Goal: Task Accomplishment & Management: Manage account settings

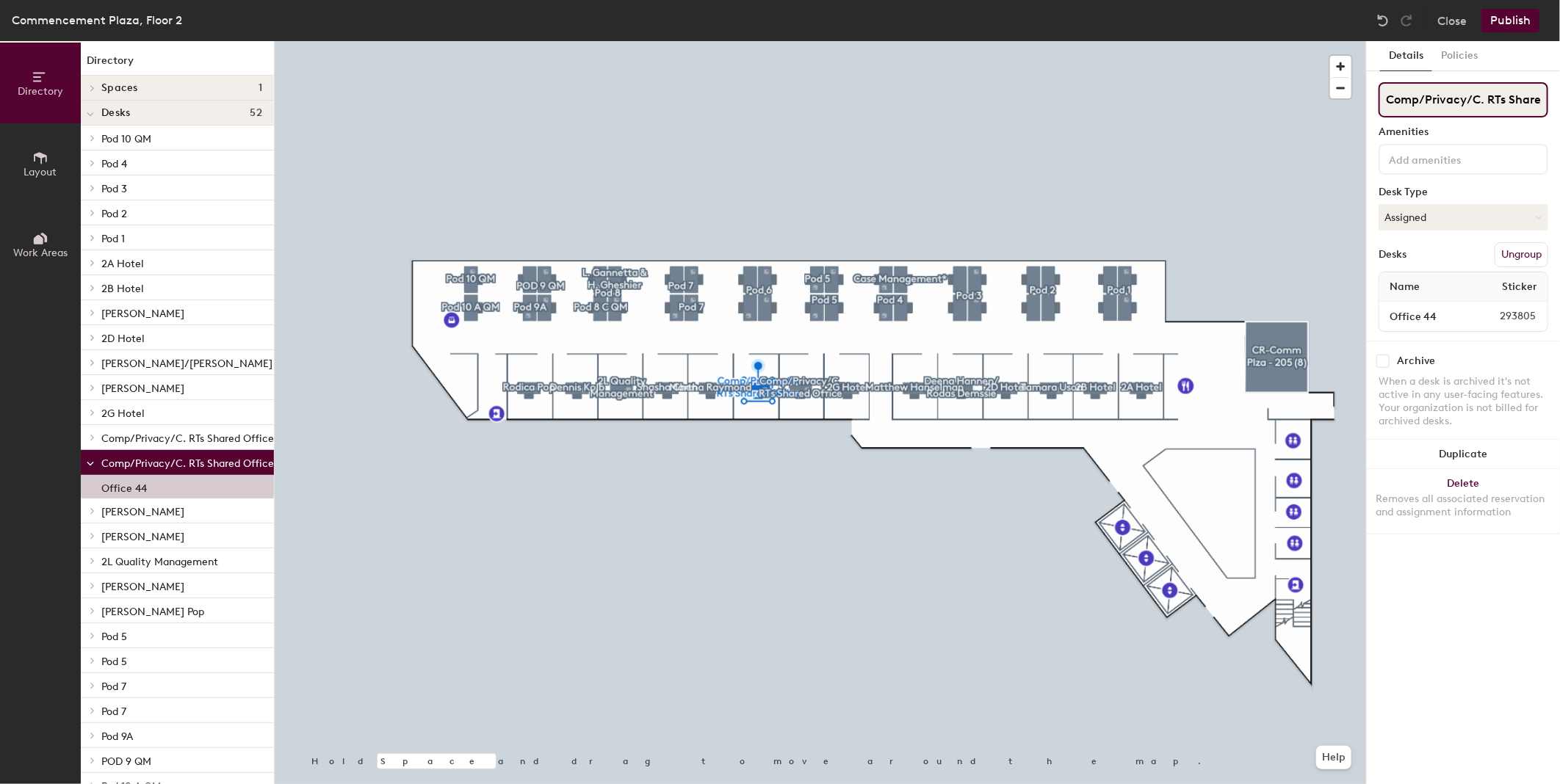
click at [1412, 104] on input "Comp/Privacy/C. RTs Shared Office" at bounding box center [1463, 99] width 170 height 35
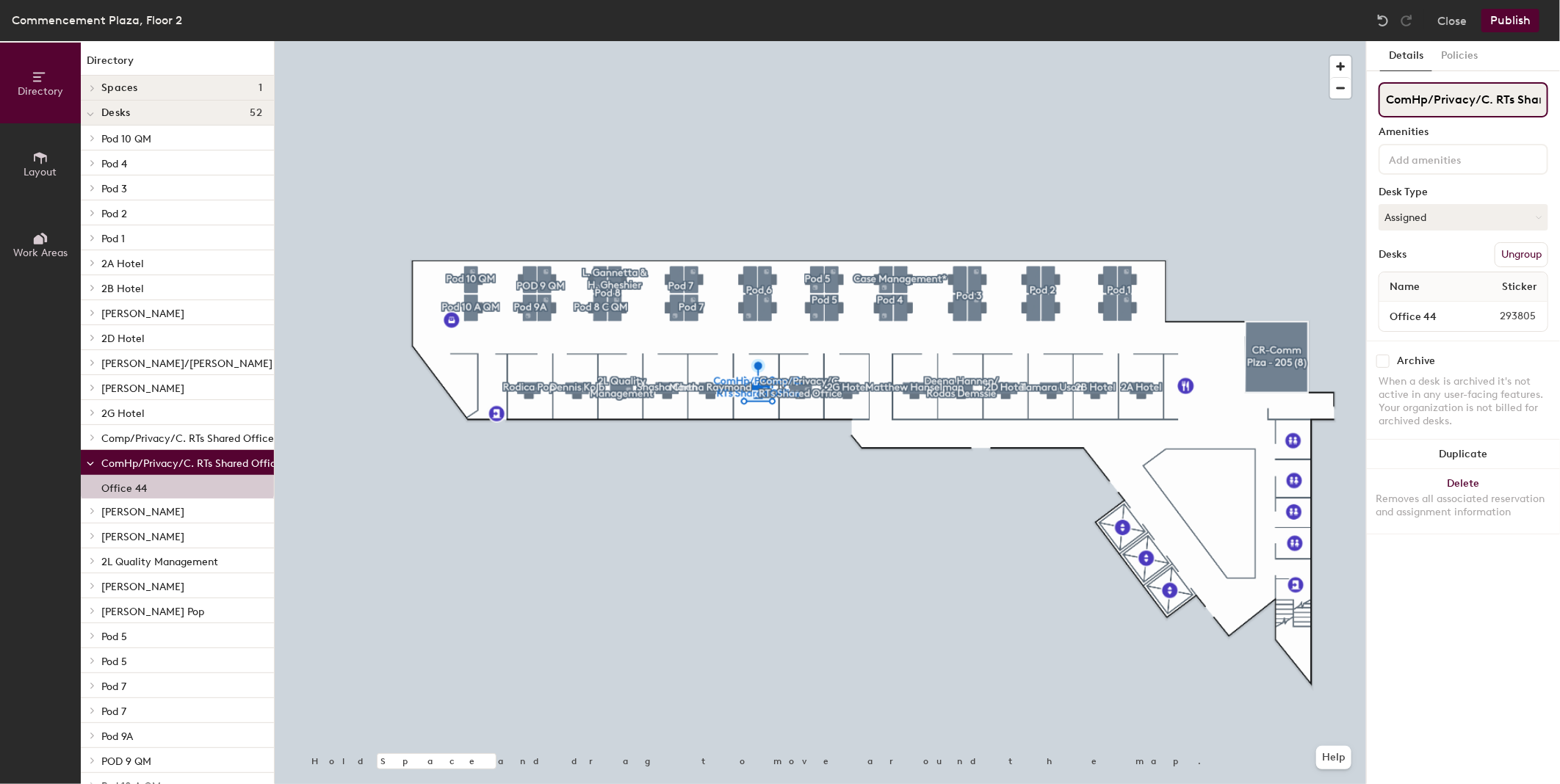
click at [1471, 100] on input "ComHp/Privacy/C. RTs Shared Office" at bounding box center [1463, 99] width 170 height 35
click at [1471, 101] on input "ComHp/Privacy/C. RTs Shared Office" at bounding box center [1463, 99] width 170 height 35
type input "[PERSON_NAME]"
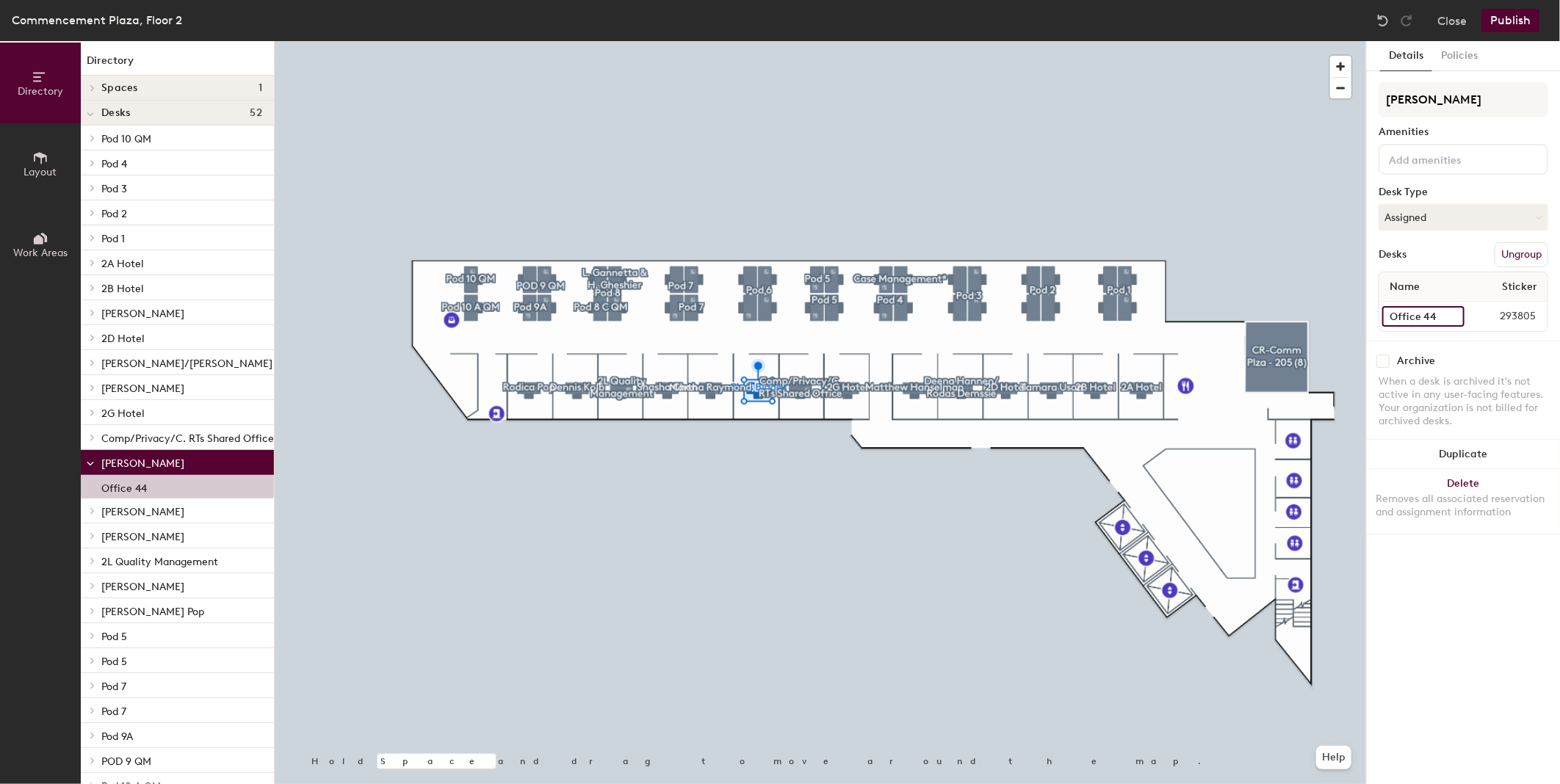
click at [1412, 321] on input "Office 44" at bounding box center [1423, 316] width 82 height 21
click at [1427, 312] on input "Office 44" at bounding box center [1423, 316] width 82 height 21
drag, startPoint x: 1426, startPoint y: 311, endPoint x: 1444, endPoint y: 311, distance: 18.0
click at [1444, 311] on input "Office 44" at bounding box center [1423, 316] width 82 height 21
type input "2I"
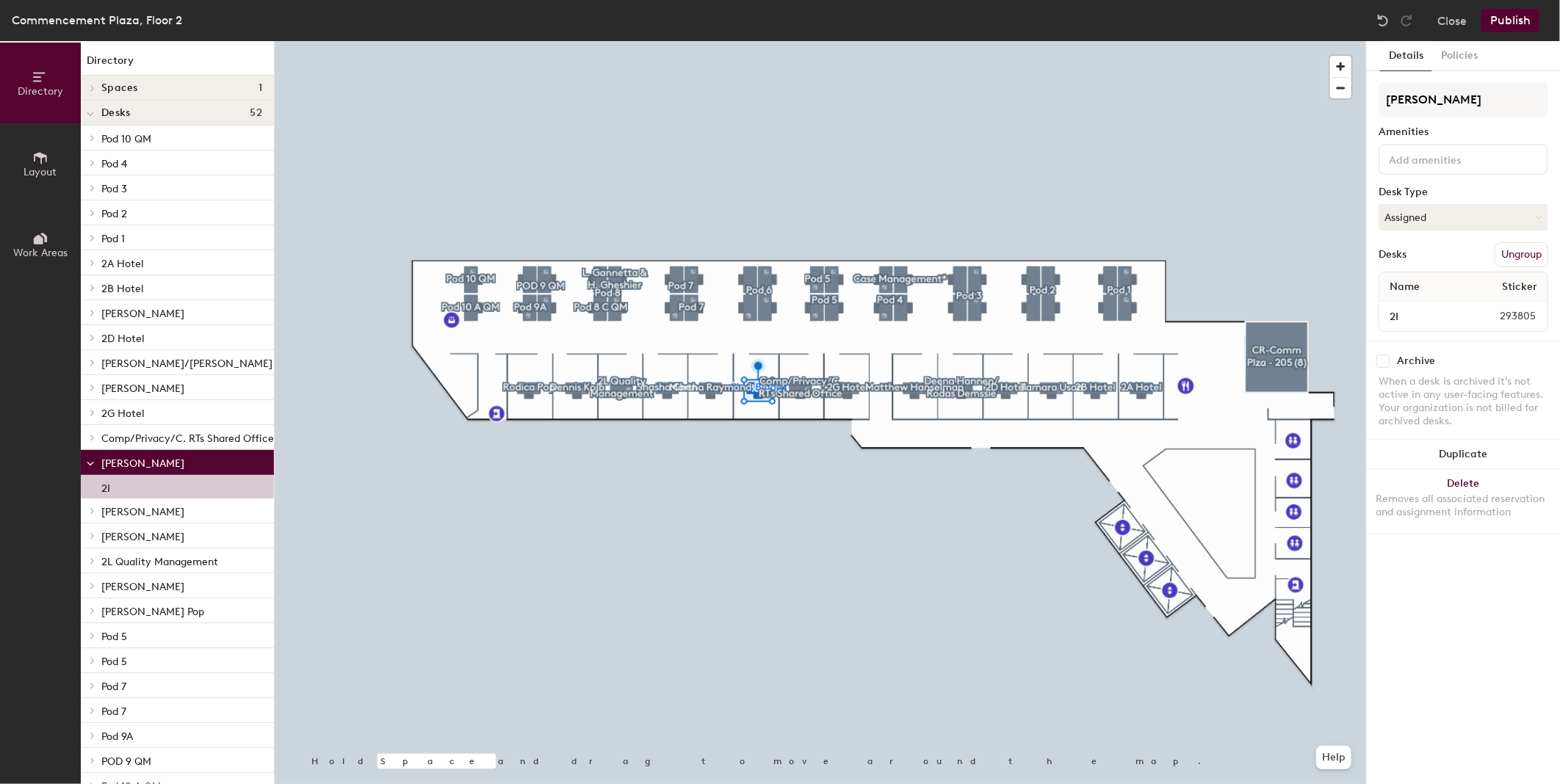
click at [1506, 24] on button "Publish" at bounding box center [1510, 21] width 58 height 23
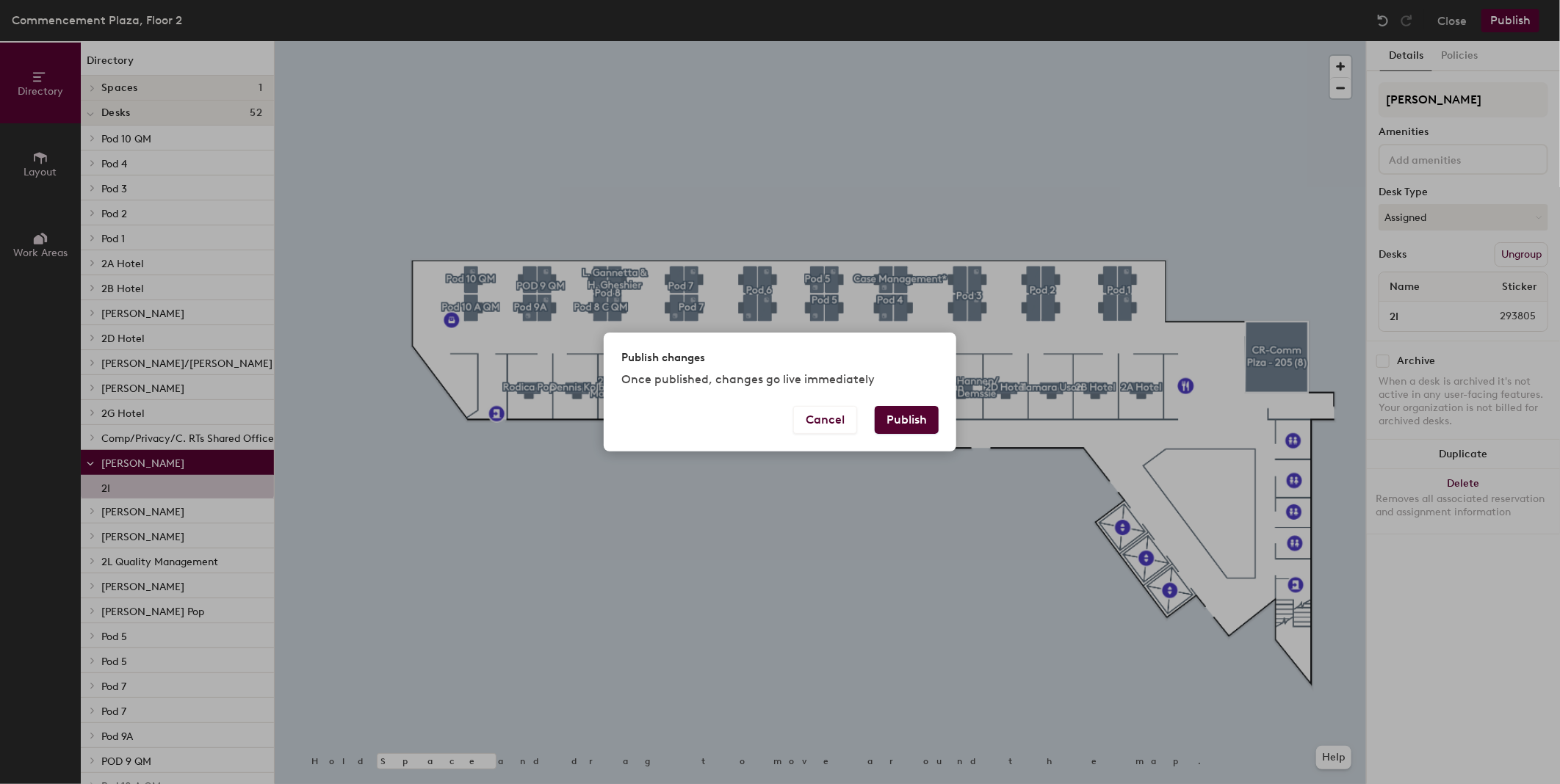
click at [893, 412] on button "Publish" at bounding box center [906, 419] width 64 height 28
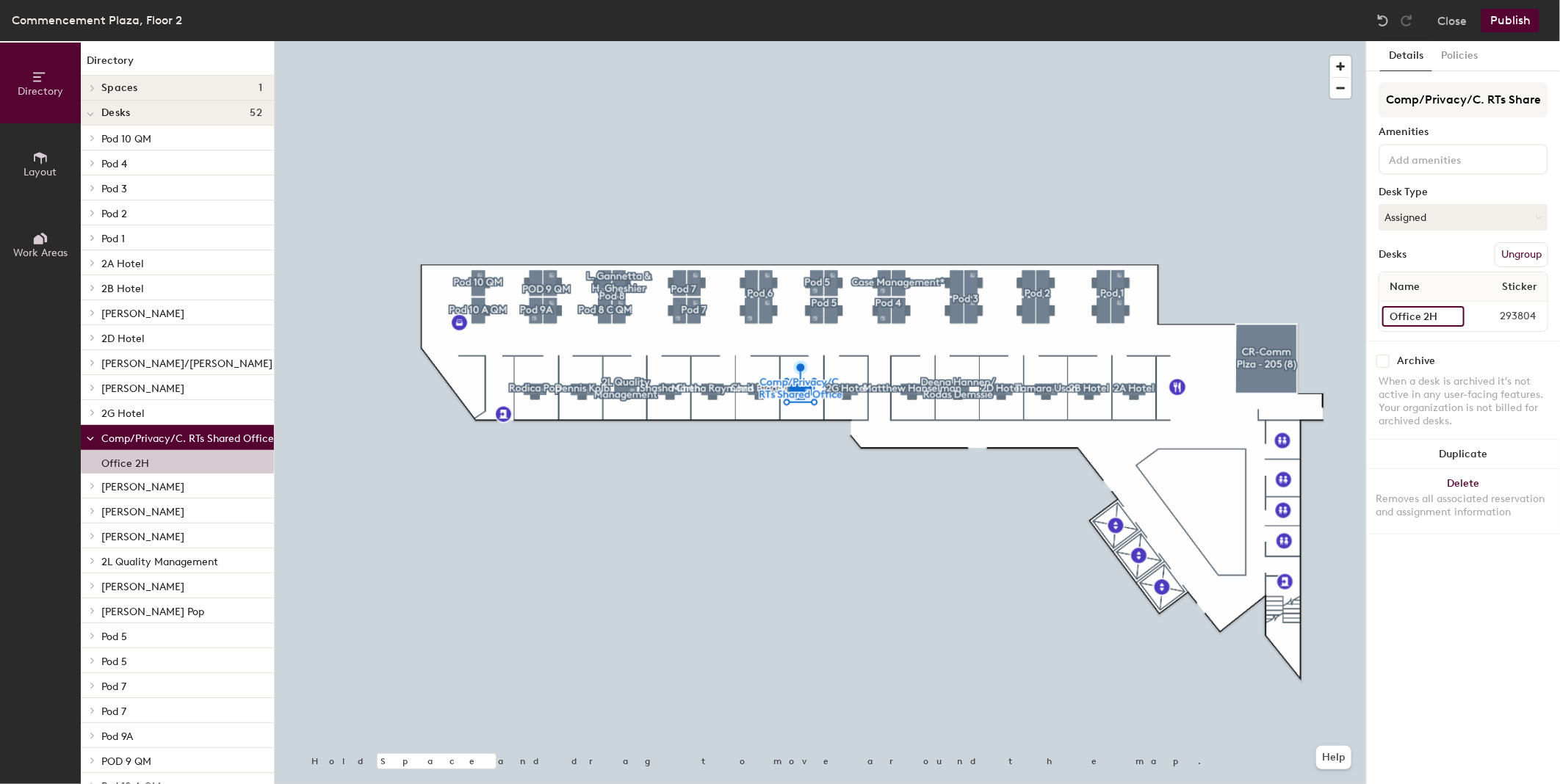
type input "Office 2H"
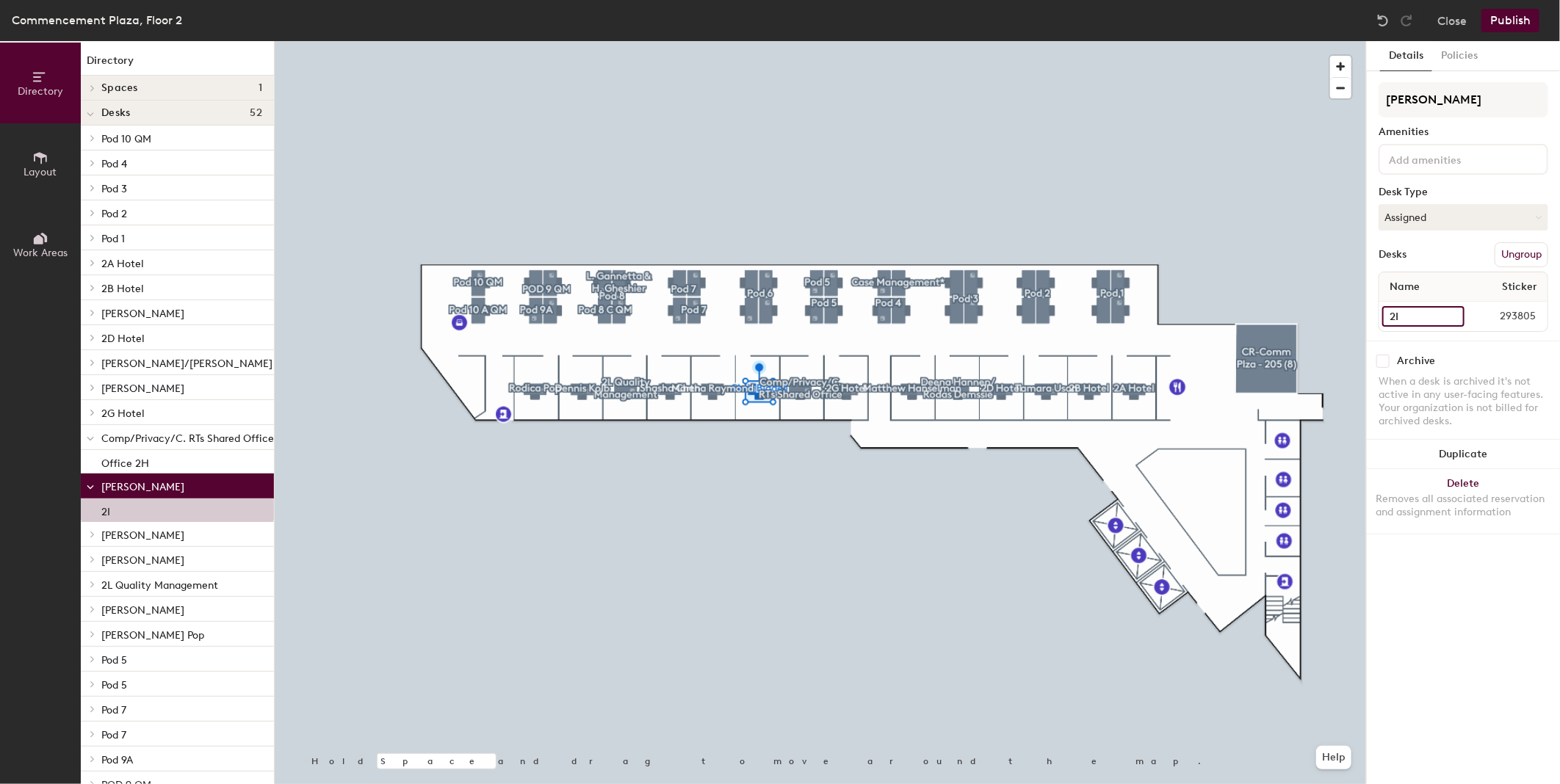
click at [1393, 310] on input "2I" at bounding box center [1423, 316] width 82 height 21
click at [1390, 312] on input "2I" at bounding box center [1423, 316] width 82 height 21
type input "Office 2I"
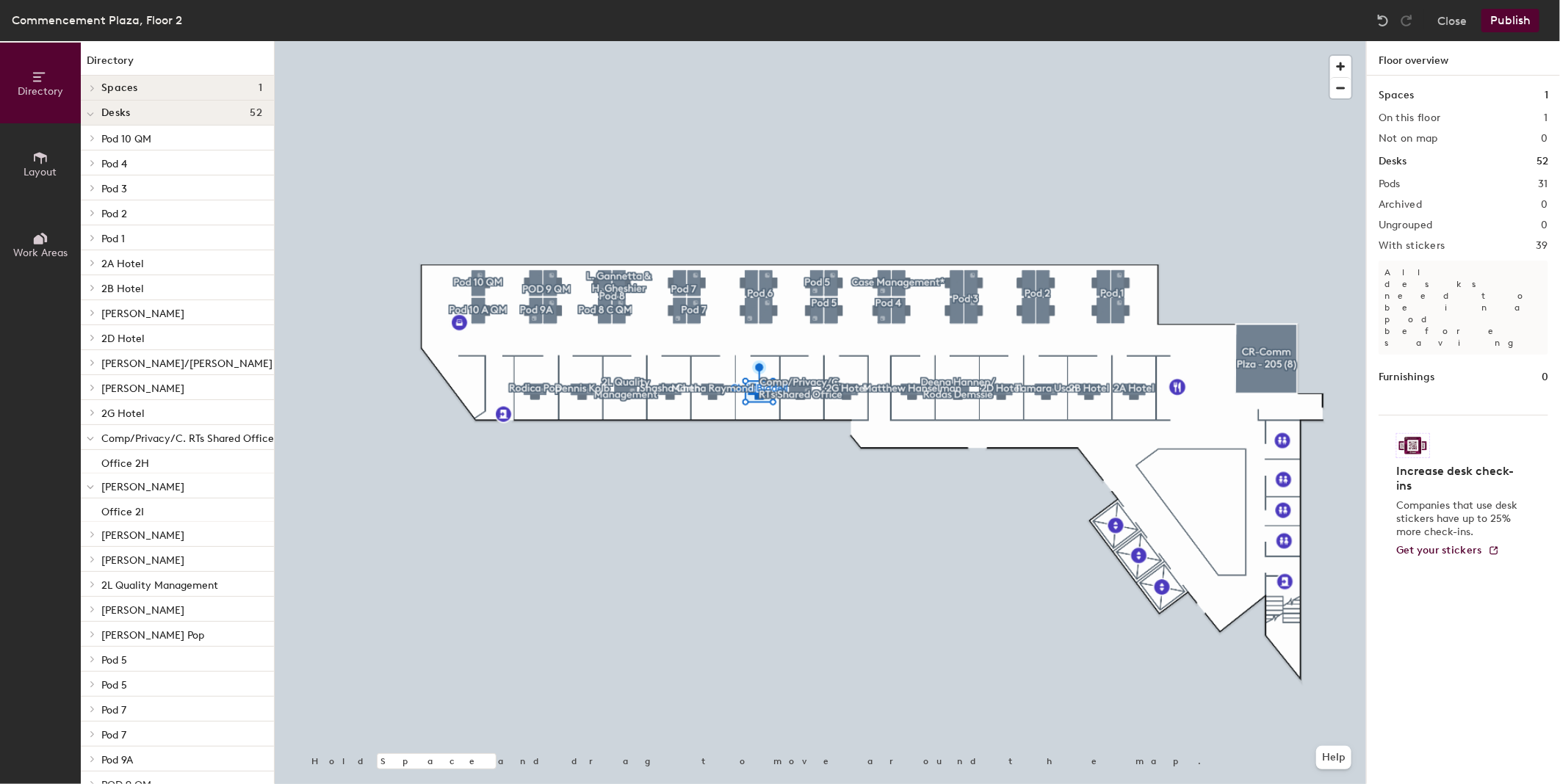
click at [711, 41] on div at bounding box center [820, 41] width 1091 height 0
click at [1503, 17] on button "Publish" at bounding box center [1510, 21] width 58 height 23
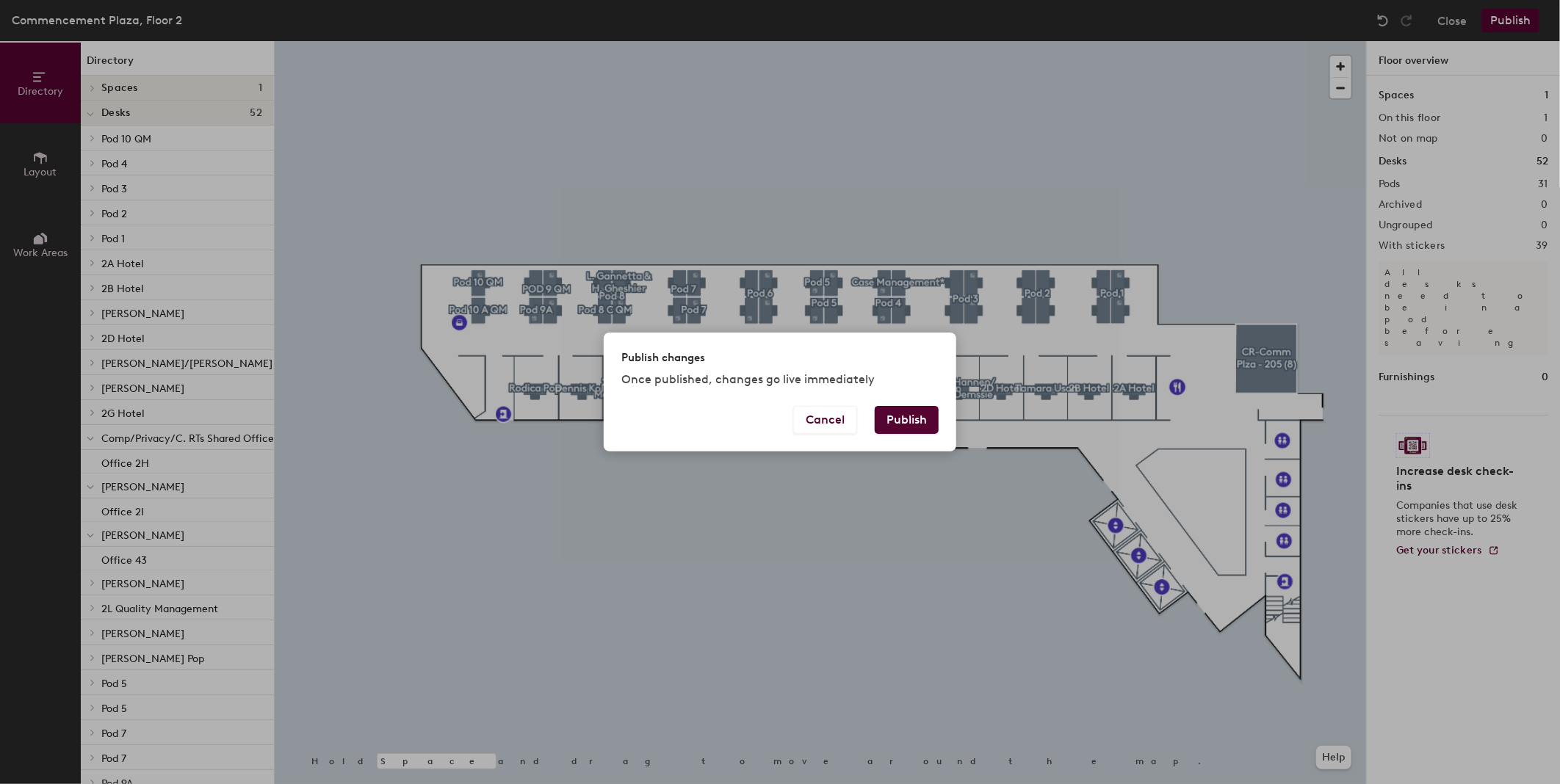
click at [930, 411] on button "Publish" at bounding box center [906, 419] width 64 height 28
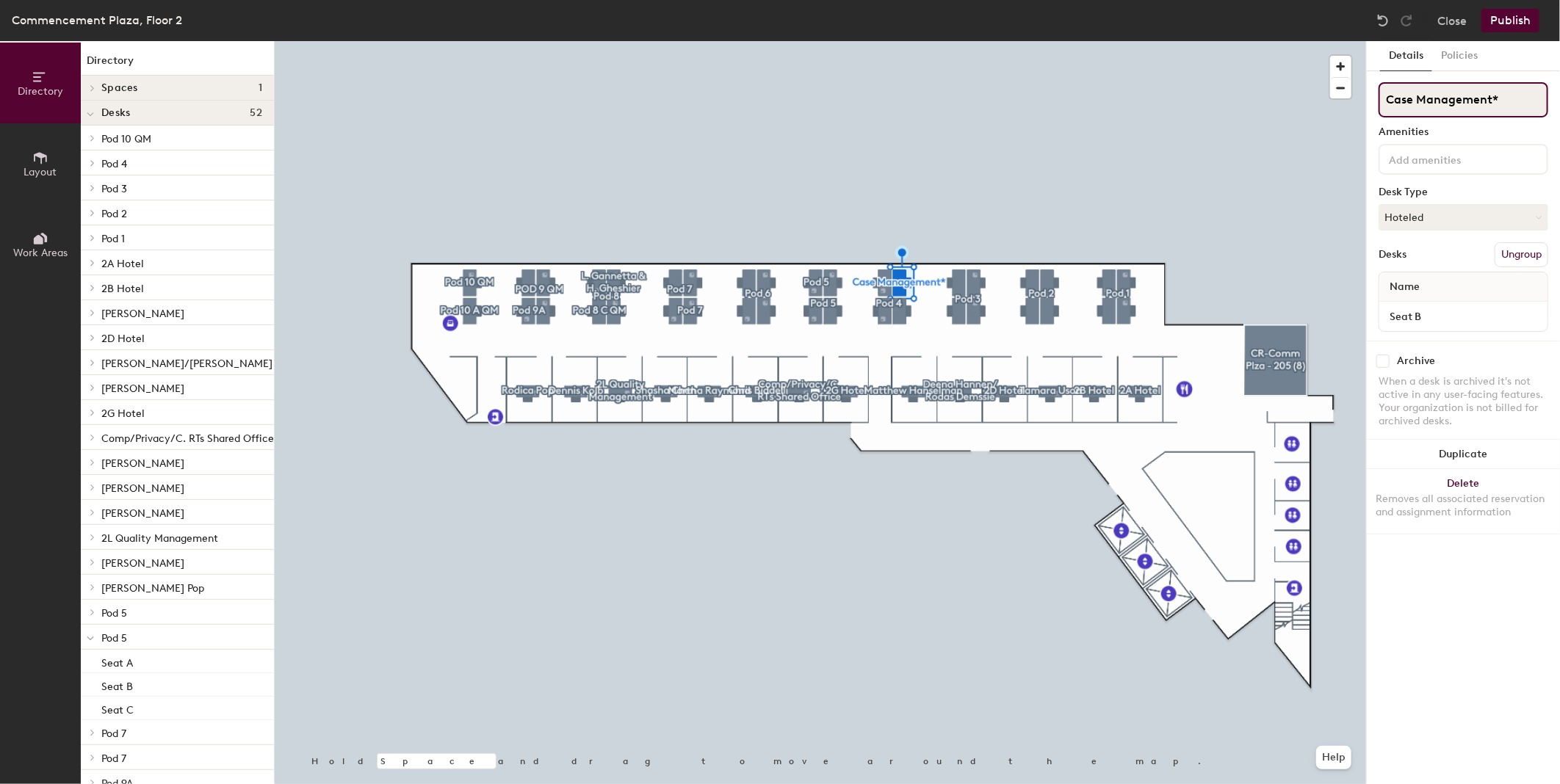
click at [1220, 141] on div "Directory Layout Work Areas Directory Spaces 1 CR-Comm Plza - 205 (8) Desks 52 …" at bounding box center [780, 412] width 1560 height 743
type input "Kelli Stone"
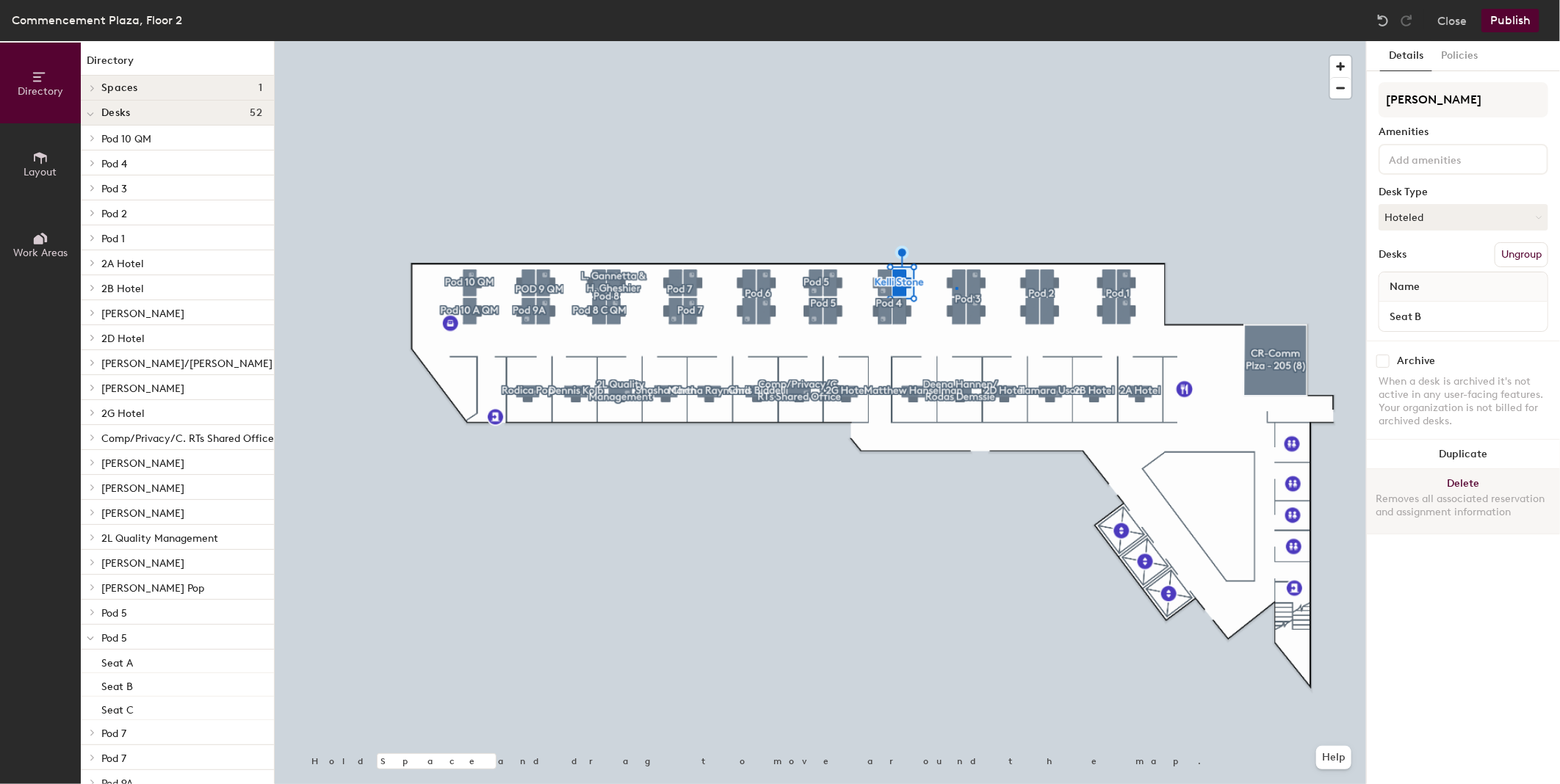
drag, startPoint x: 1507, startPoint y: 98, endPoint x: 1386, endPoint y: 490, distance: 410.2
click at [955, 41] on div at bounding box center [820, 41] width 1091 height 0
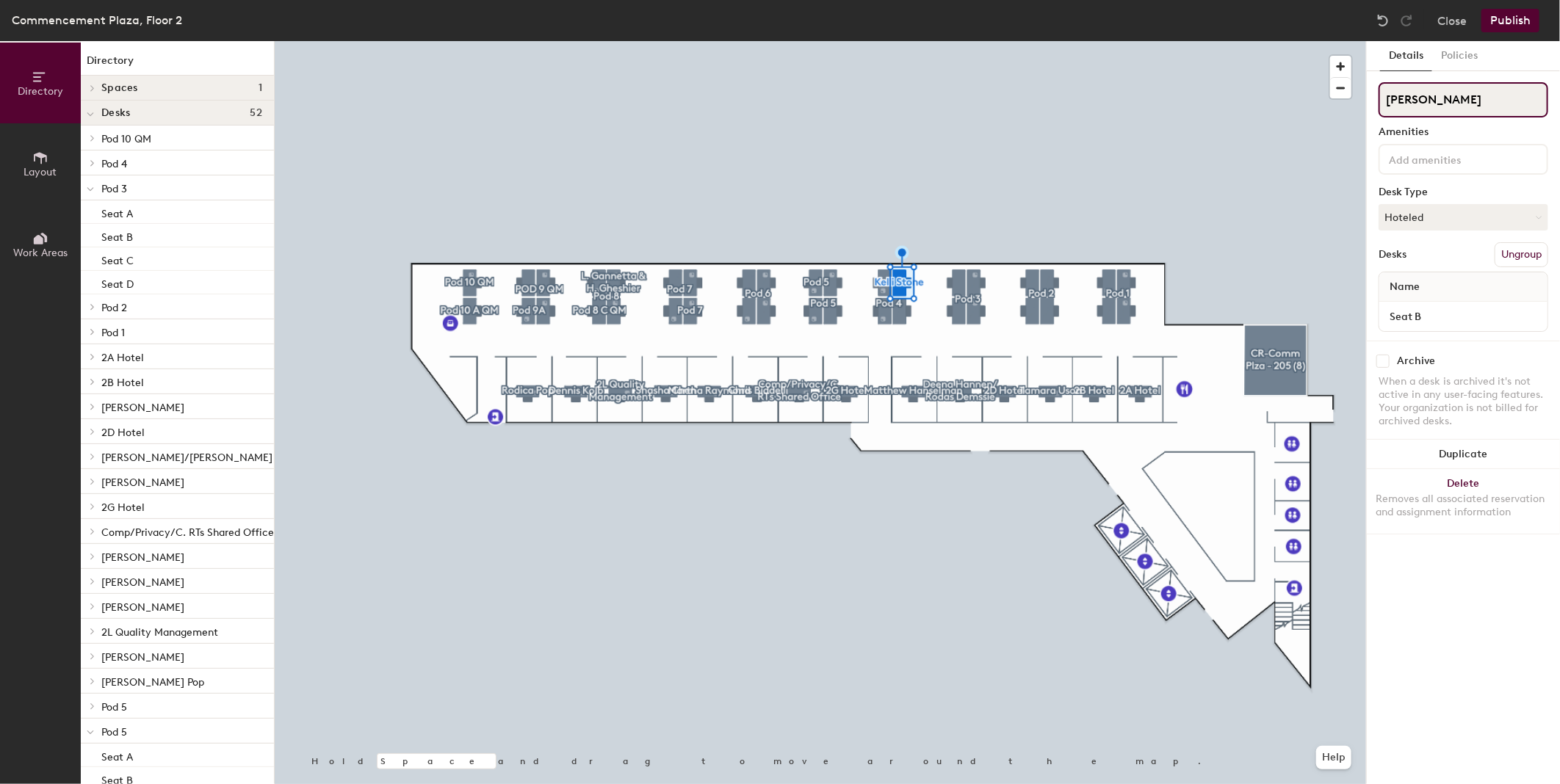
click at [1194, 116] on div "Directory Layout Work Areas Directory Spaces 1 CR-Comm Plza - 205 (8) Desks 52 …" at bounding box center [780, 412] width 1560 height 743
type input "POD 3"
drag, startPoint x: 1414, startPoint y: 98, endPoint x: 1426, endPoint y: 98, distance: 12.0
click at [1426, 98] on input "POD 3" at bounding box center [1463, 99] width 170 height 35
type input "POD 4"
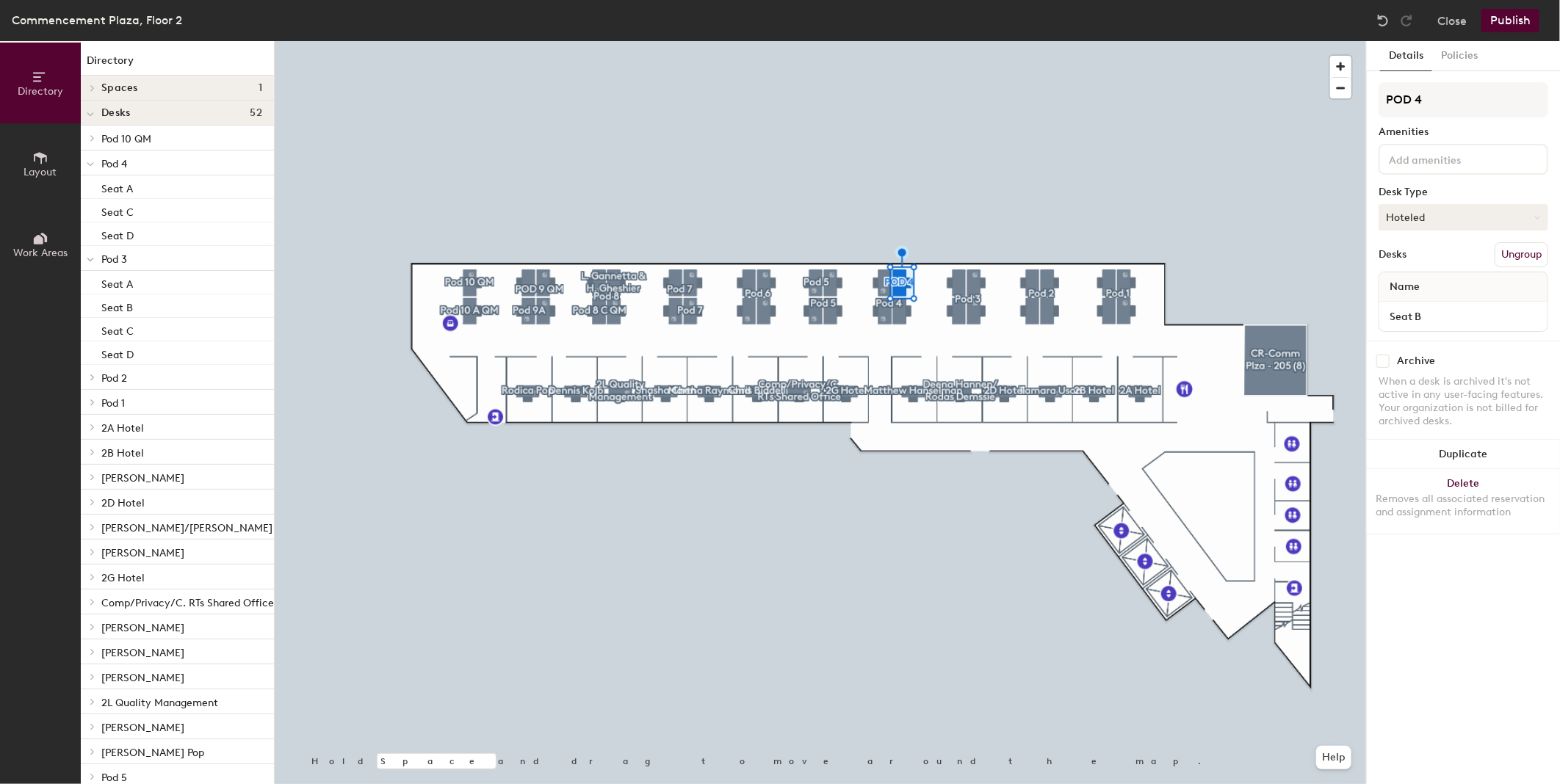
click at [1496, 208] on button "Hoteled" at bounding box center [1463, 217] width 170 height 27
click at [1425, 261] on div "Assigned" at bounding box center [1453, 263] width 147 height 22
click at [1506, 13] on button "Publish" at bounding box center [1510, 21] width 58 height 23
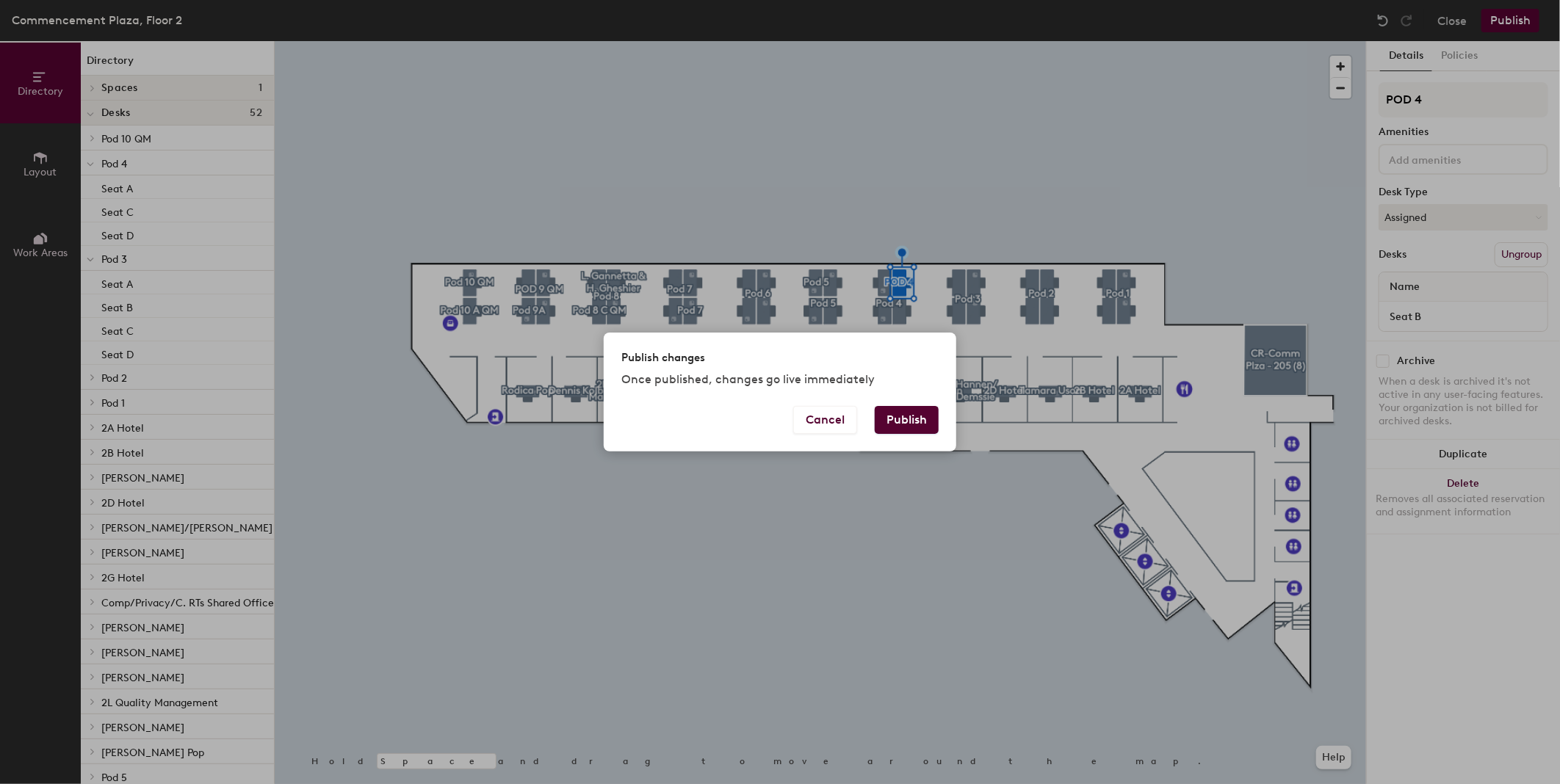
click at [906, 417] on button "Publish" at bounding box center [906, 419] width 64 height 28
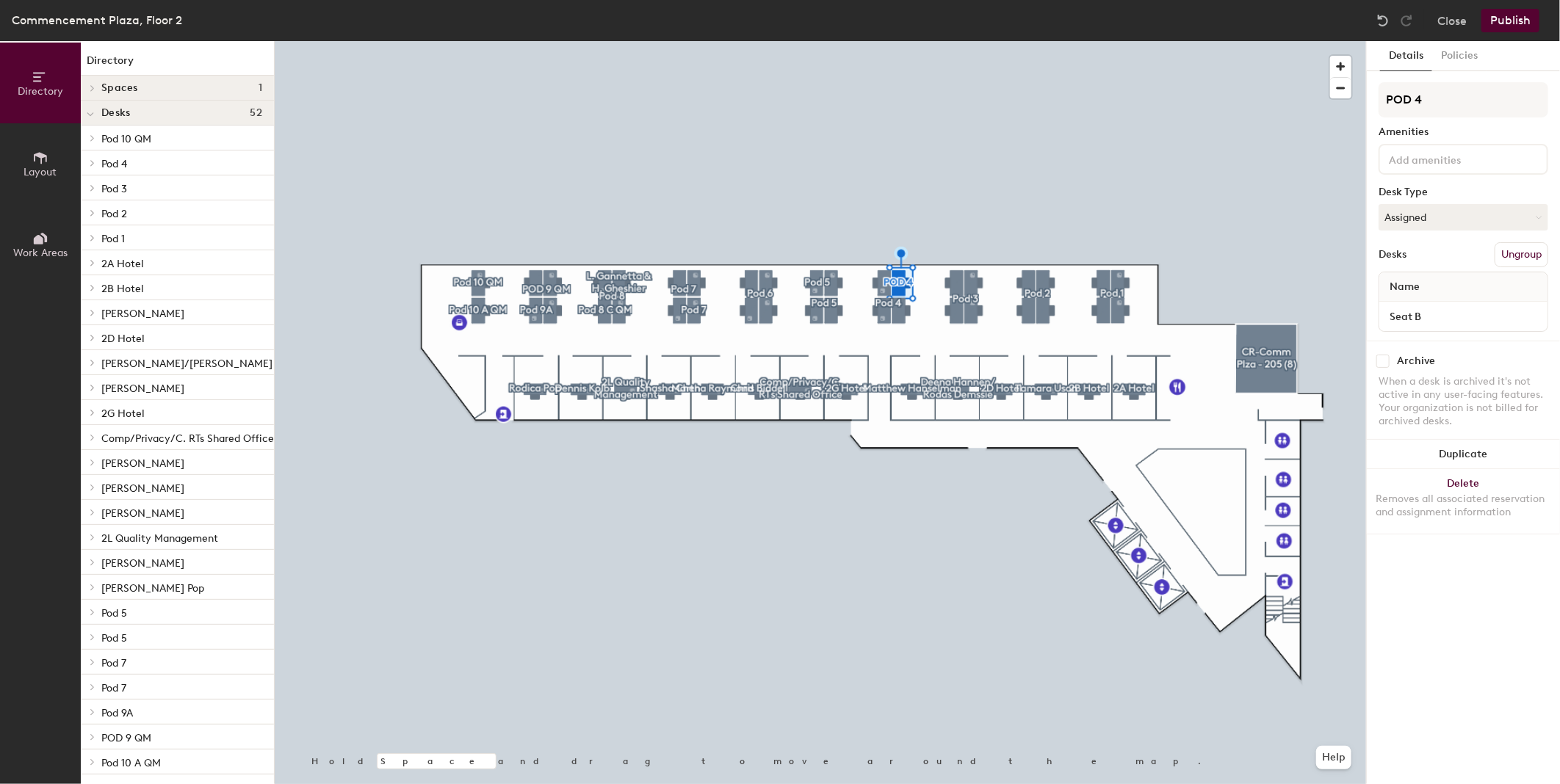
click at [1522, 257] on button "Ungroup" at bounding box center [1522, 255] width 54 height 25
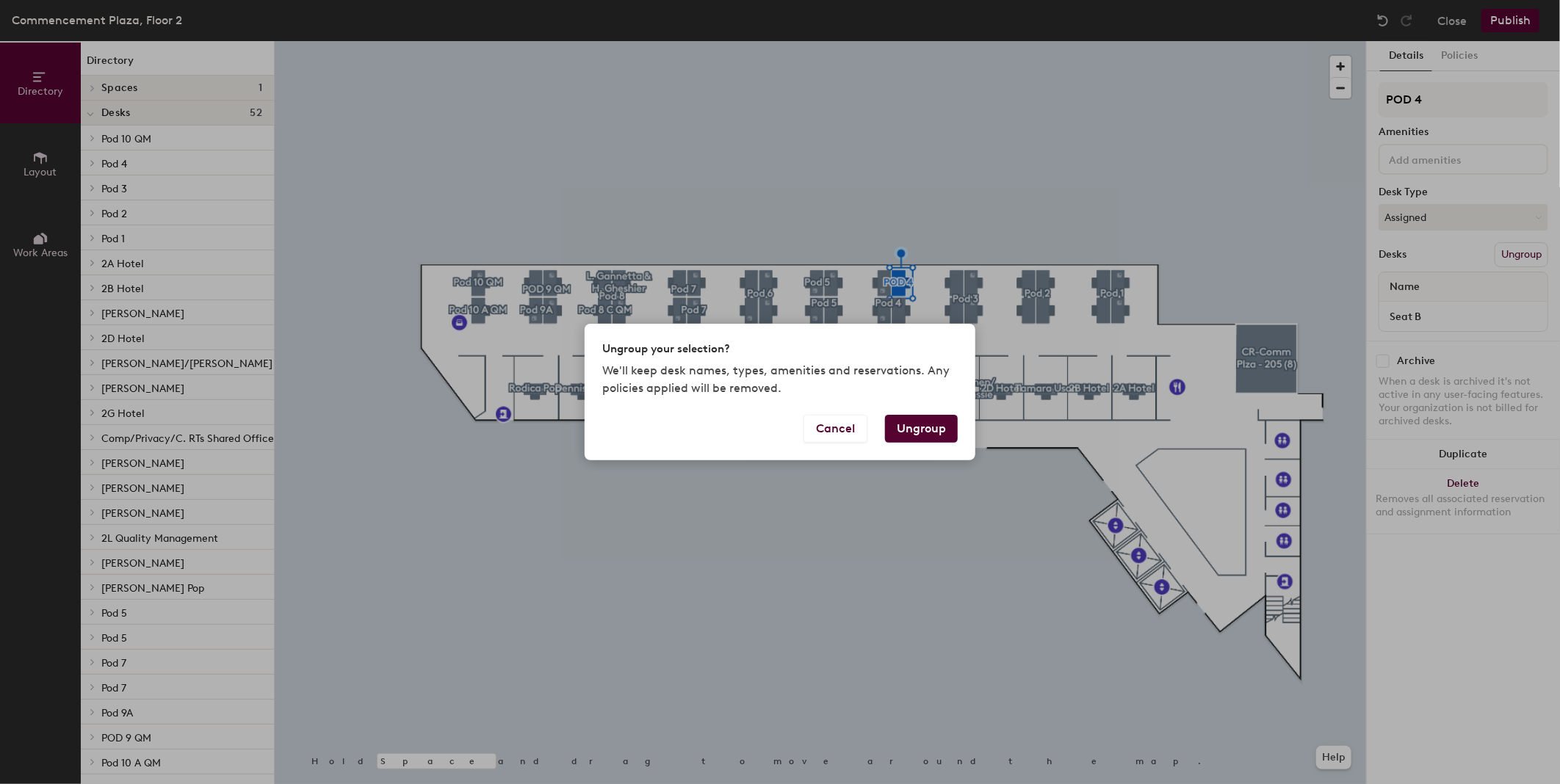
click at [913, 425] on button "Ungroup" at bounding box center [920, 428] width 72 height 28
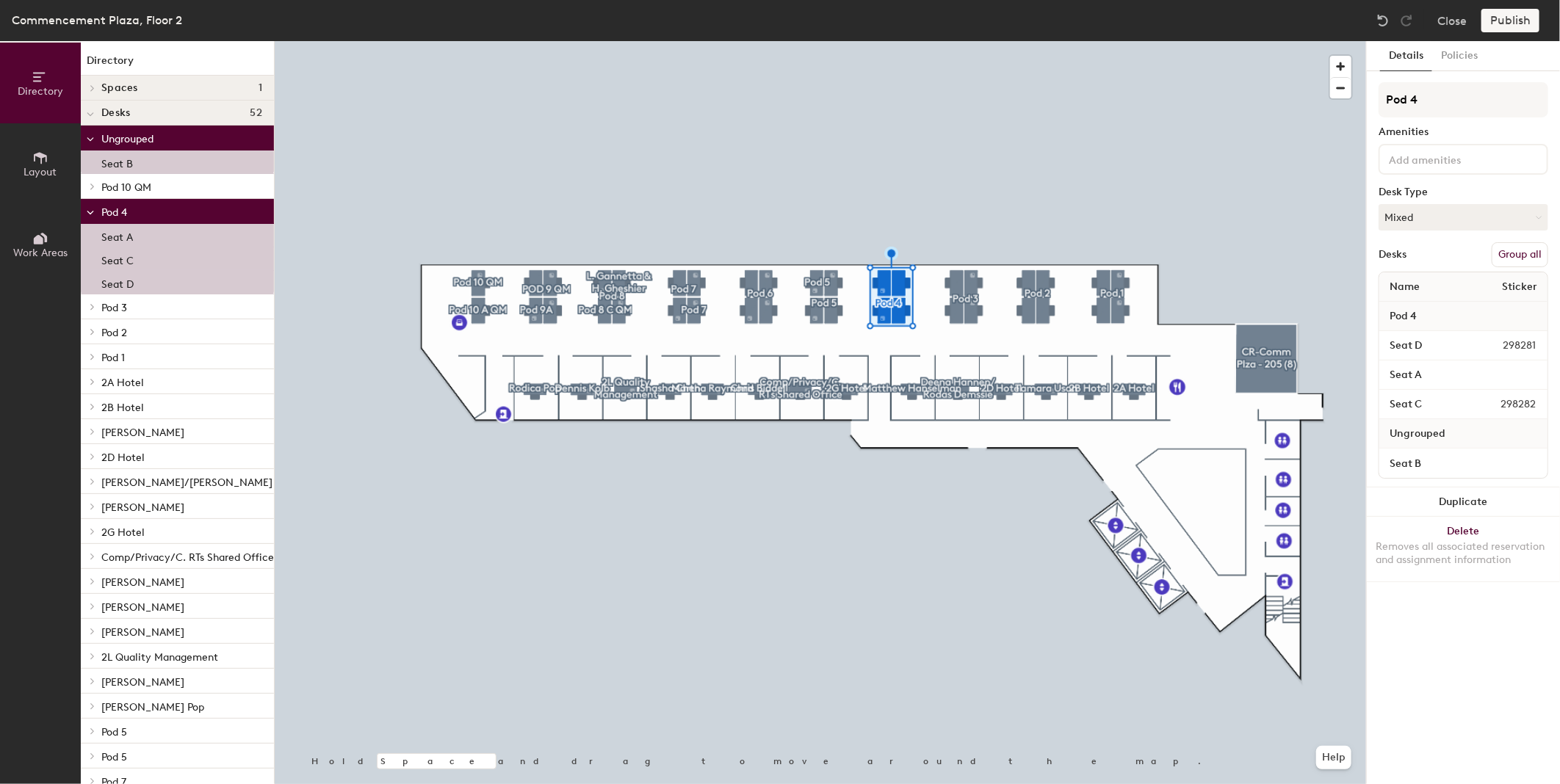
click at [1521, 249] on button "Group all" at bounding box center [1520, 255] width 56 height 25
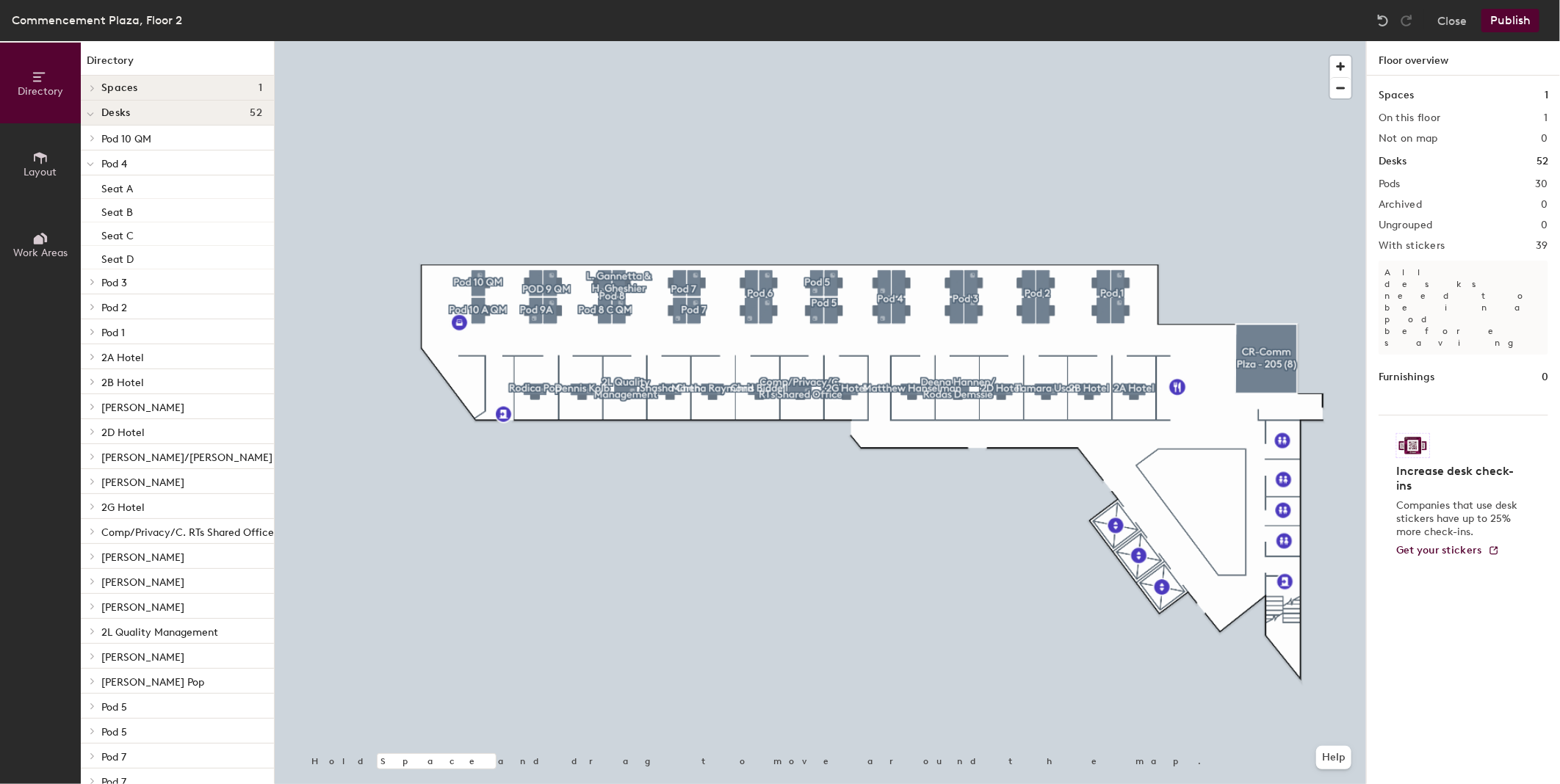
click at [1505, 18] on button "Publish" at bounding box center [1510, 21] width 58 height 23
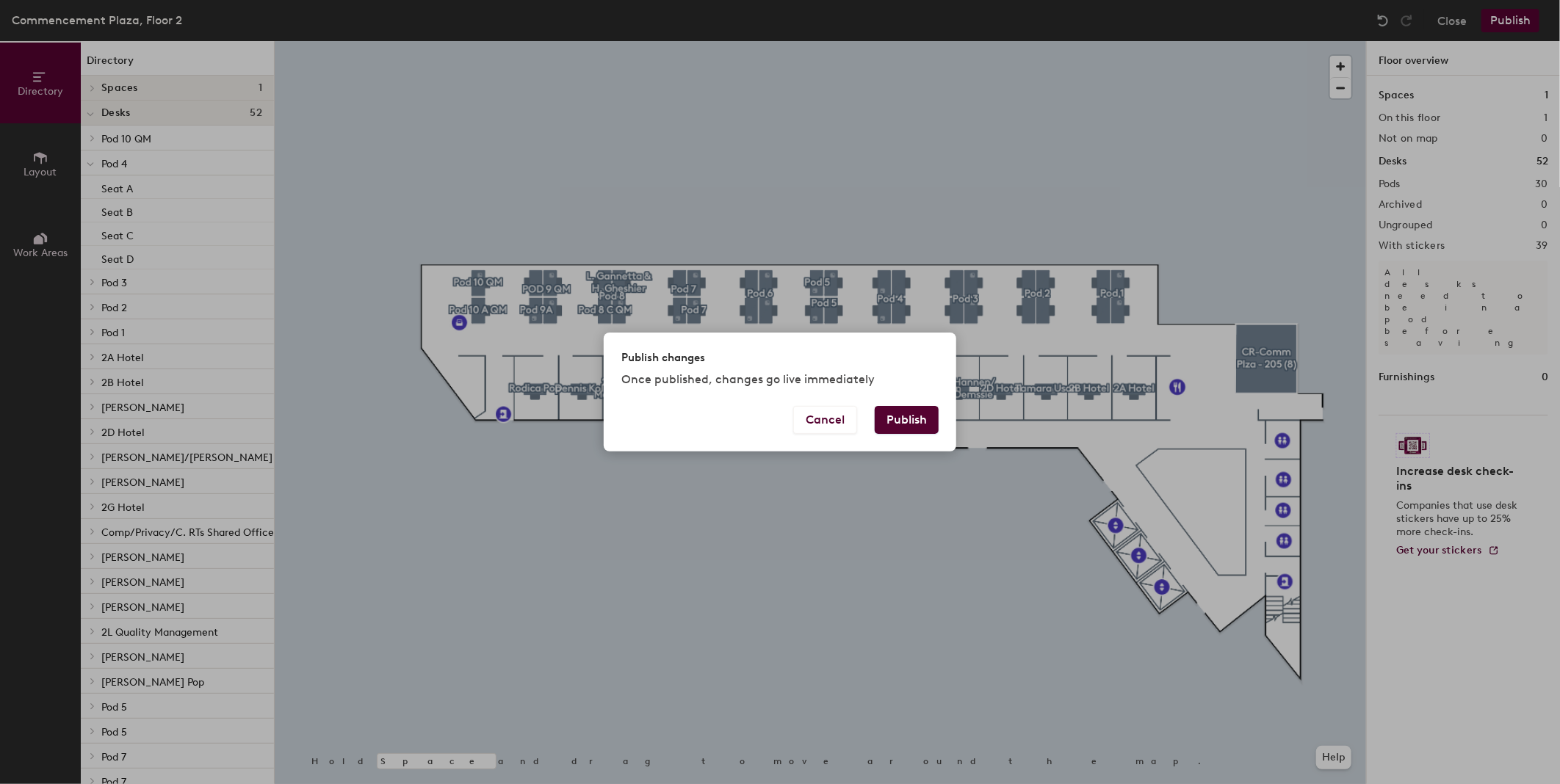
click at [894, 425] on button "Publish" at bounding box center [906, 419] width 64 height 28
